Goal: Information Seeking & Learning: Learn about a topic

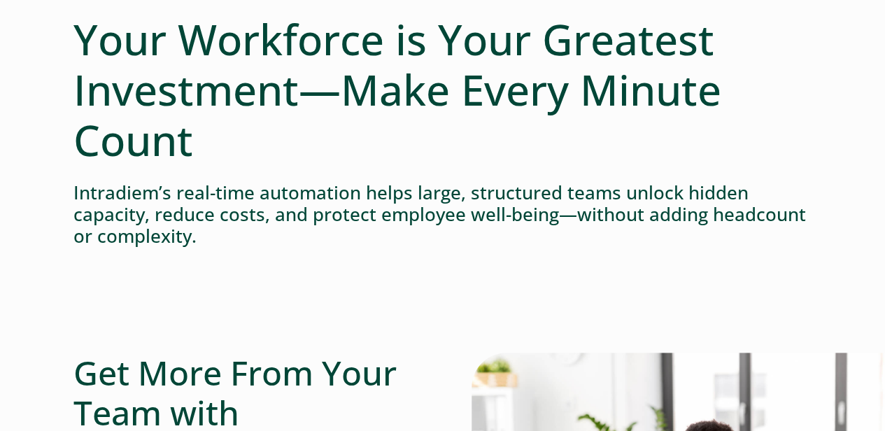
scroll to position [45, 0]
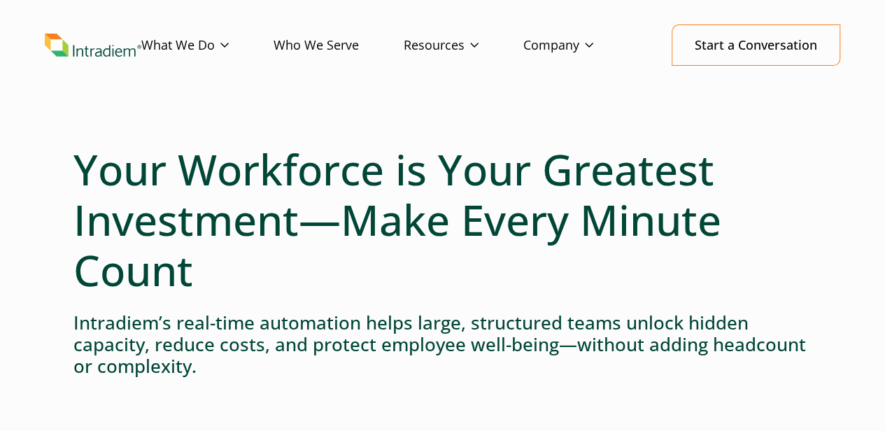
click at [330, 43] on link "Who We Serve" at bounding box center [339, 45] width 130 height 41
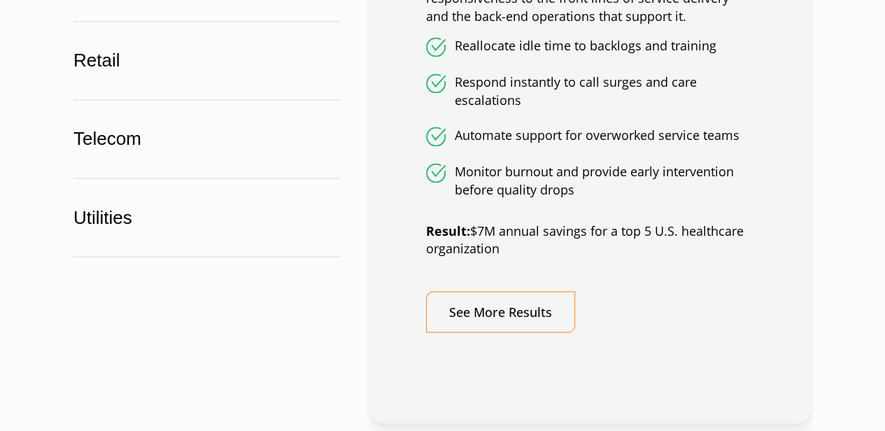
scroll to position [1113, 0]
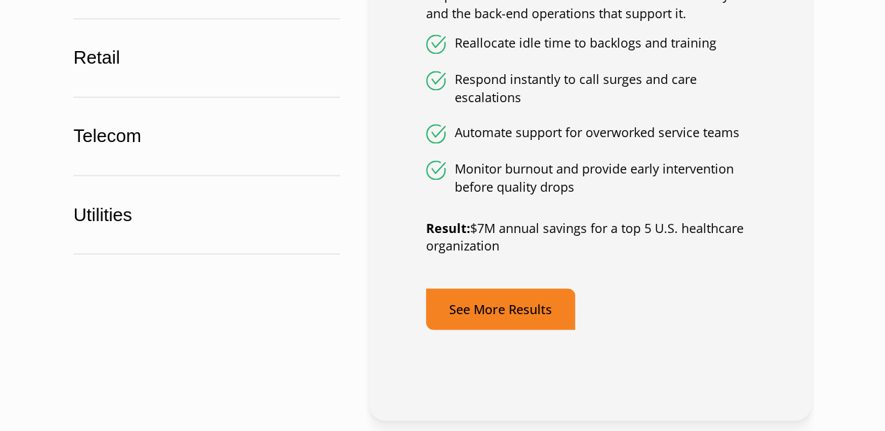
click at [479, 306] on link "See More Results" at bounding box center [500, 308] width 149 height 41
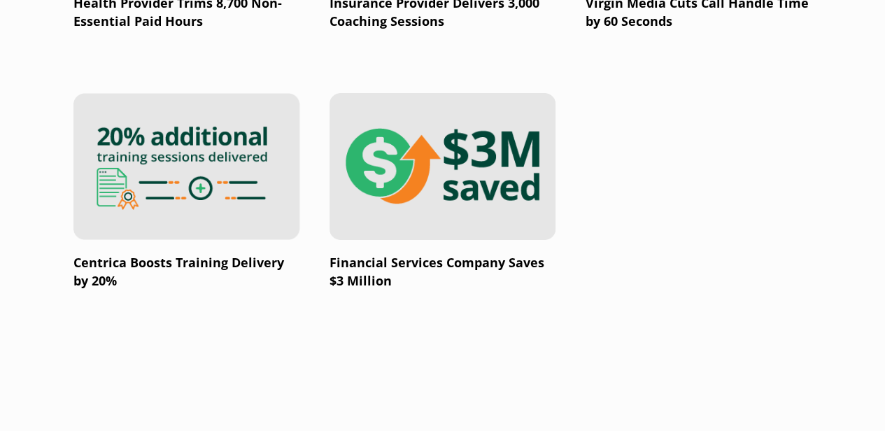
scroll to position [2817, 0]
